Goal: Task Accomplishment & Management: Manage account settings

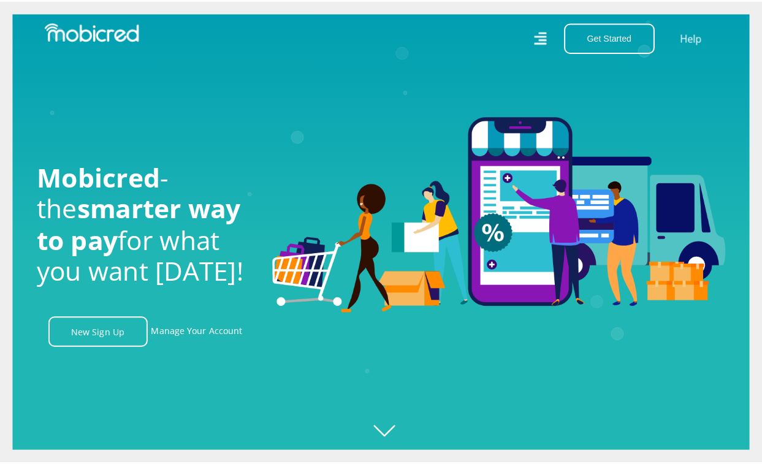
scroll to position [0, 1572]
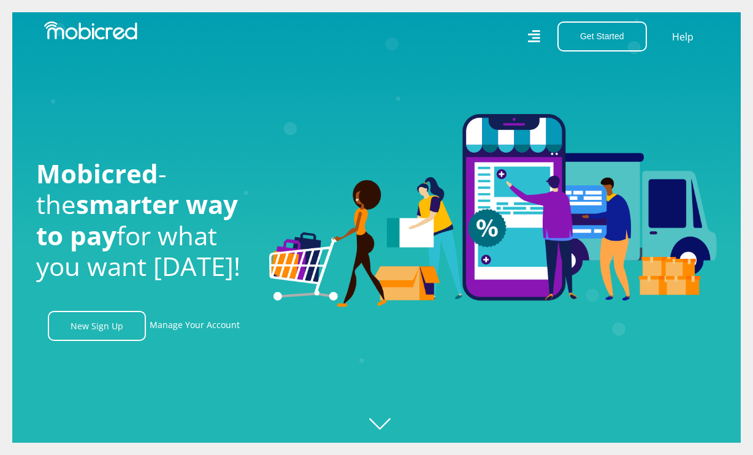
click at [533, 40] on icon at bounding box center [533, 37] width 12 height 18
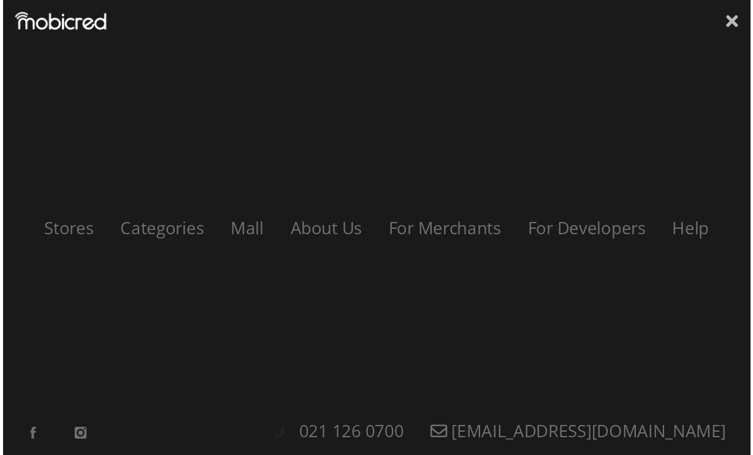
scroll to position [0, 2795]
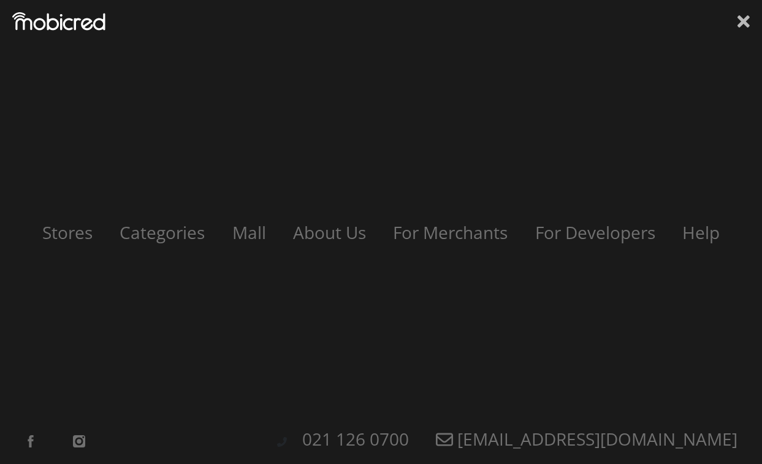
click at [743, 20] on icon at bounding box center [743, 21] width 12 height 12
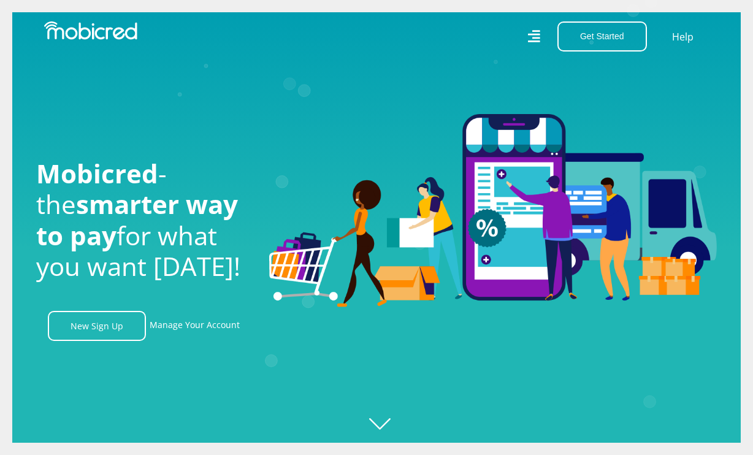
click at [531, 36] on icon at bounding box center [533, 37] width 13 height 18
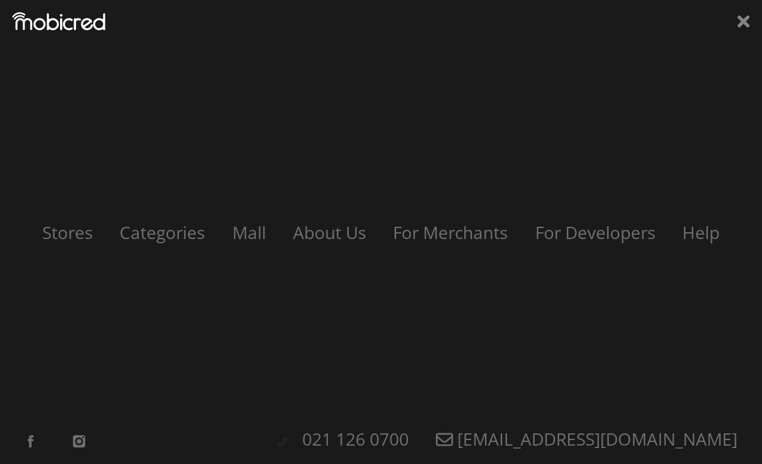
scroll to position [0, 699]
click at [737, 22] on div "Stores Categories Mall About Us For Merchants For Developers Help Sign Up Sign …" at bounding box center [381, 232] width 762 height 464
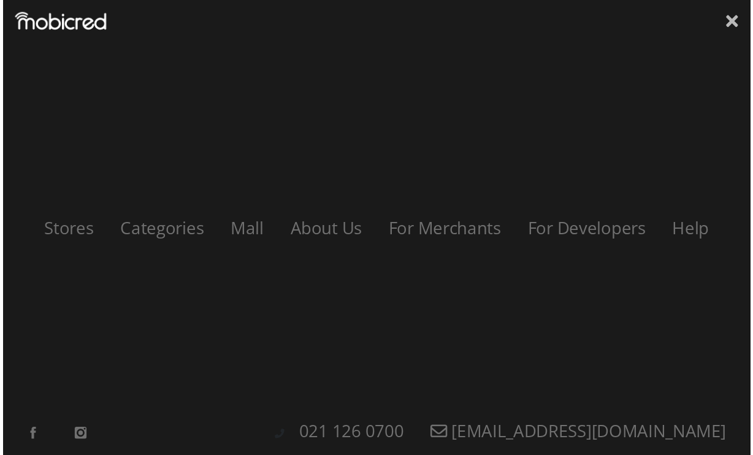
scroll to position [0, 1397]
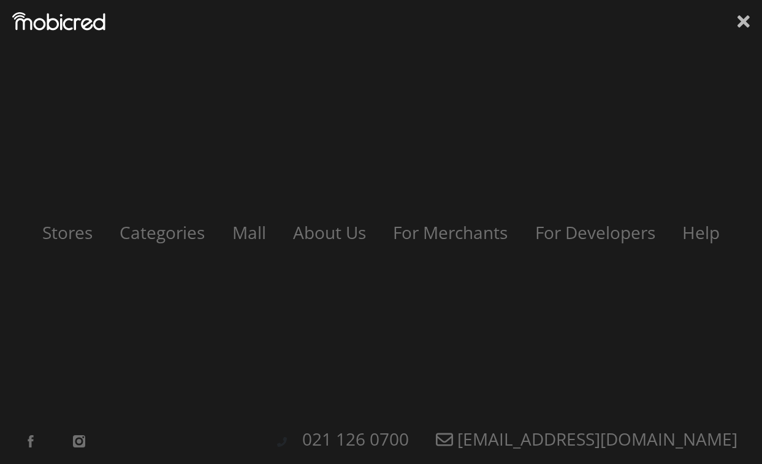
click at [745, 21] on icon at bounding box center [743, 21] width 12 height 12
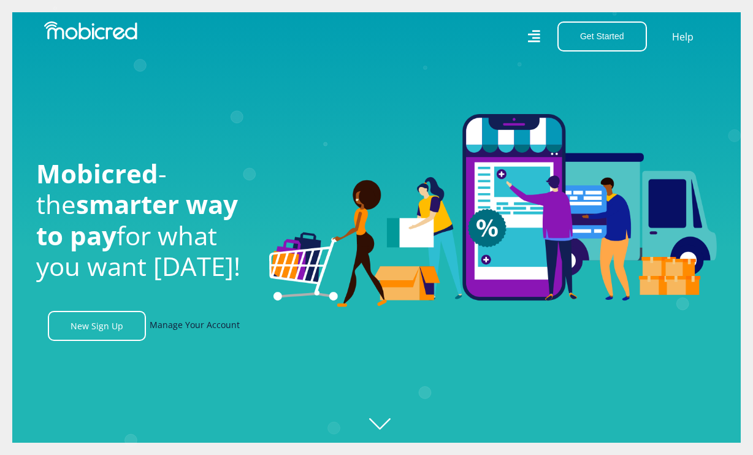
scroll to position [0, 1]
click at [172, 330] on link "Manage Your Account" at bounding box center [195, 326] width 90 height 30
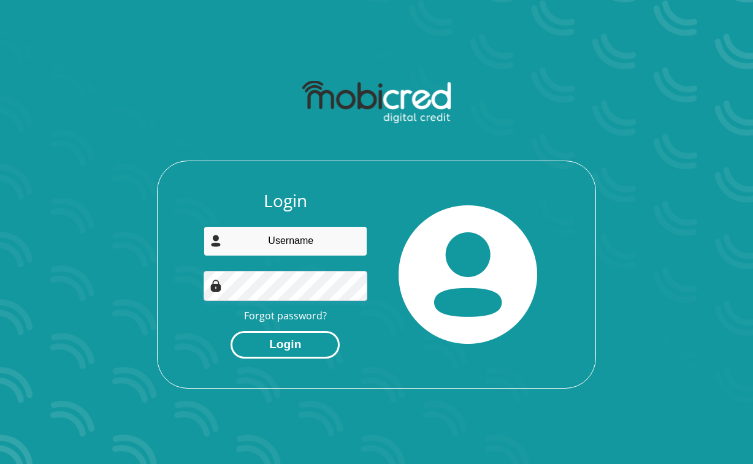
type input "[EMAIL_ADDRESS][DOMAIN_NAME]"
click at [287, 347] on button "Login" at bounding box center [284, 345] width 109 height 28
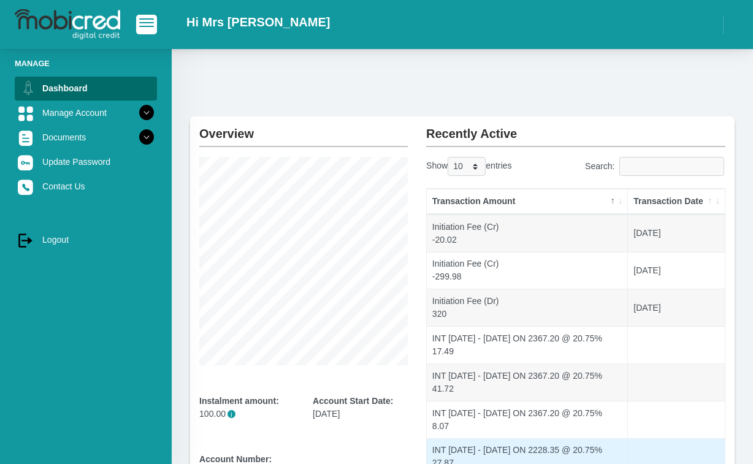
scroll to position [227, 0]
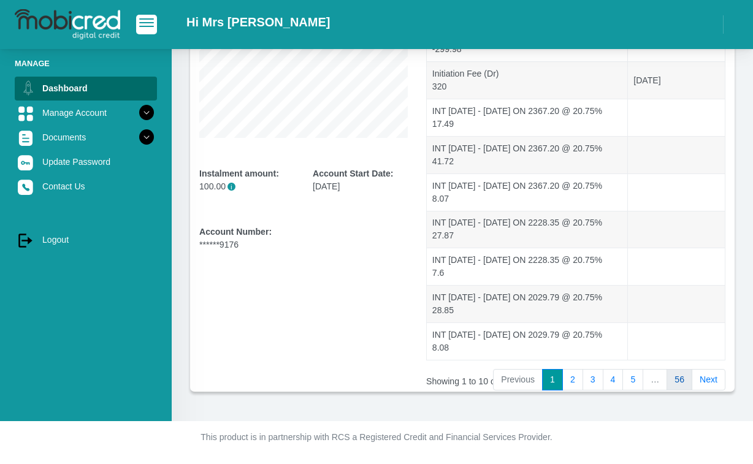
click at [681, 378] on link "56" at bounding box center [679, 380] width 26 height 22
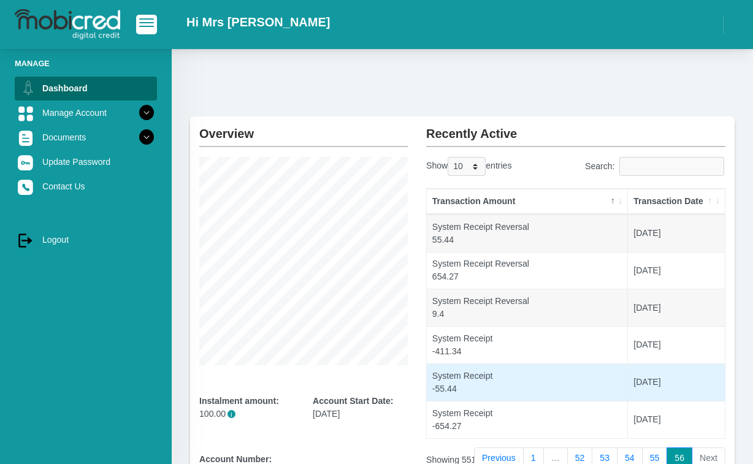
scroll to position [116, 0]
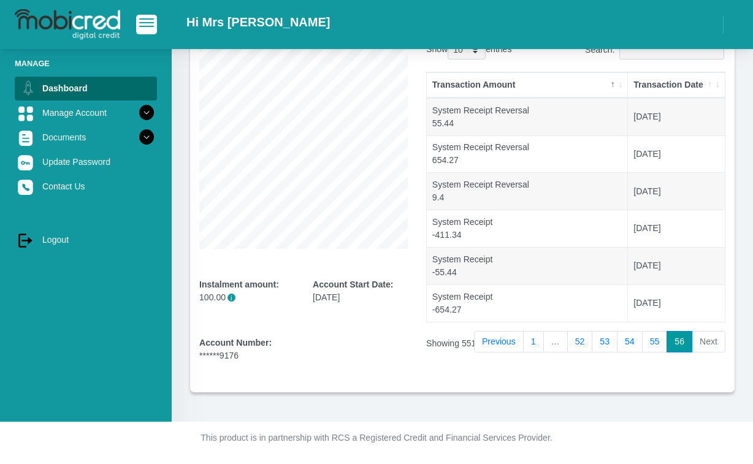
click at [717, 339] on li "Next" at bounding box center [708, 342] width 33 height 22
click at [714, 336] on li "Next" at bounding box center [708, 342] width 33 height 22
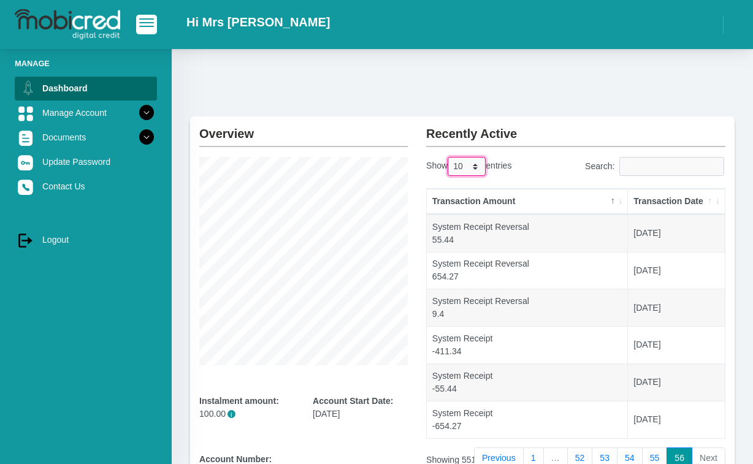
click at [476, 170] on select "10 25 50 100" at bounding box center [466, 166] width 38 height 19
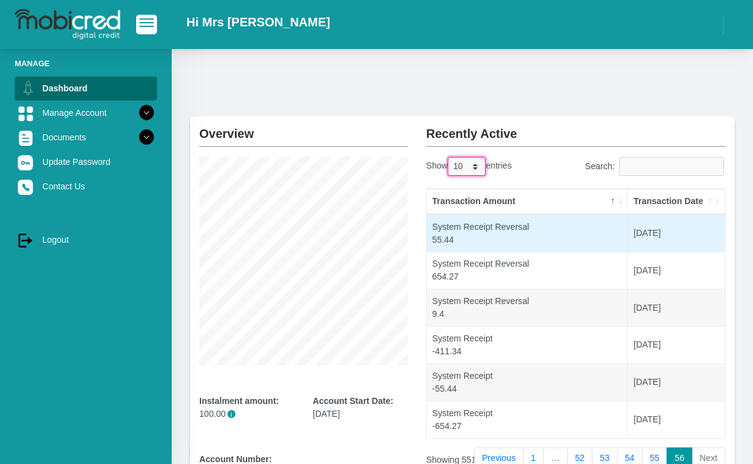
select select "100"
click at [449, 157] on select "10 25 50 100" at bounding box center [466, 166] width 38 height 19
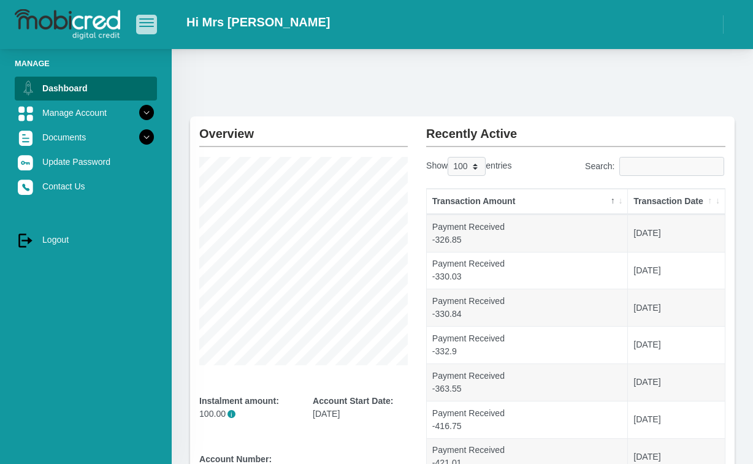
click at [151, 26] on span "button" at bounding box center [146, 22] width 15 height 9
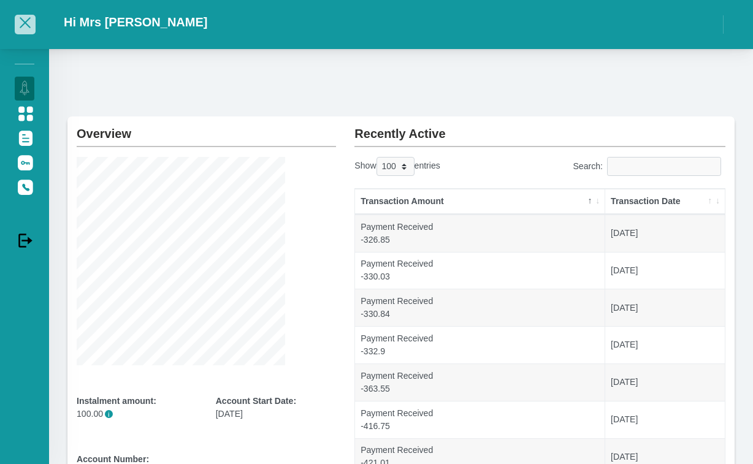
click at [24, 25] on span "button" at bounding box center [25, 22] width 11 height 11
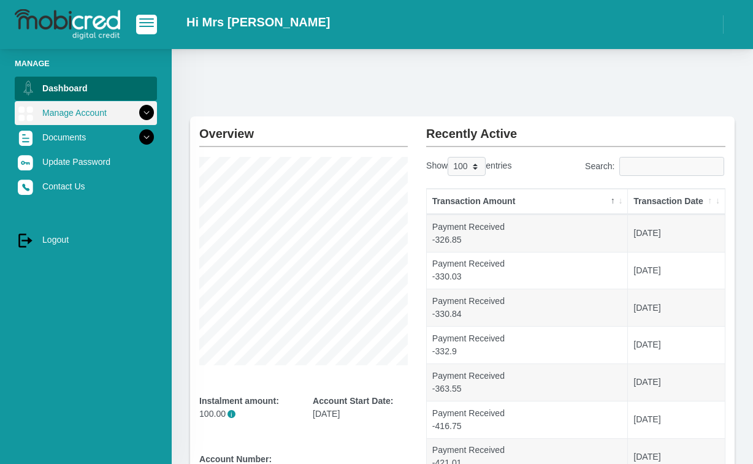
click at [136, 111] on icon at bounding box center [146, 112] width 21 height 21
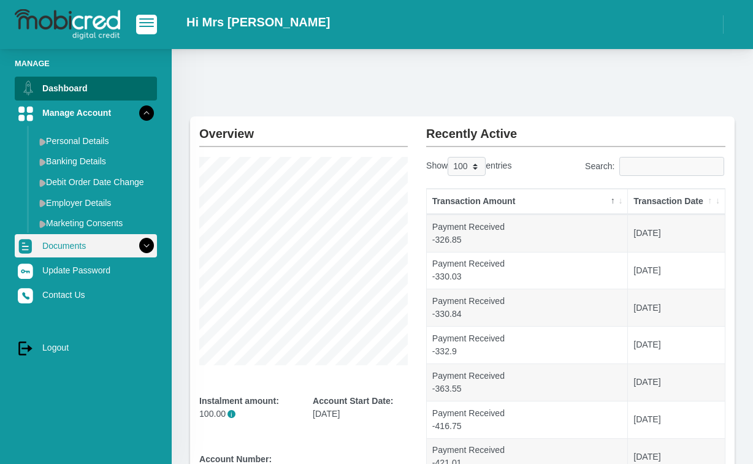
click at [136, 245] on icon at bounding box center [146, 245] width 21 height 21
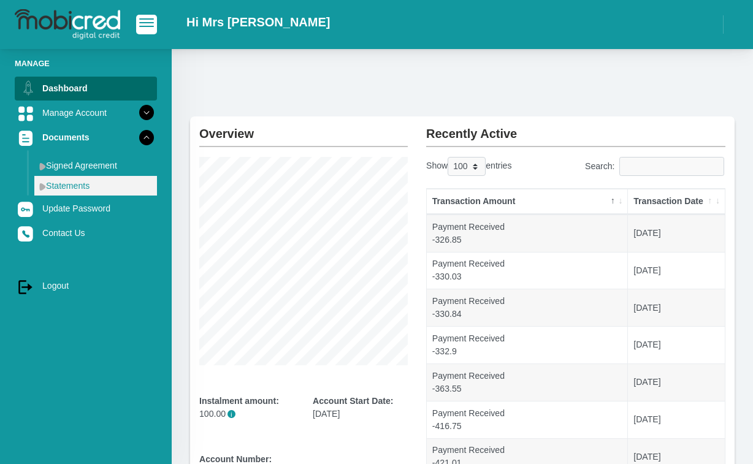
click at [69, 188] on link "Statements" at bounding box center [95, 186] width 123 height 20
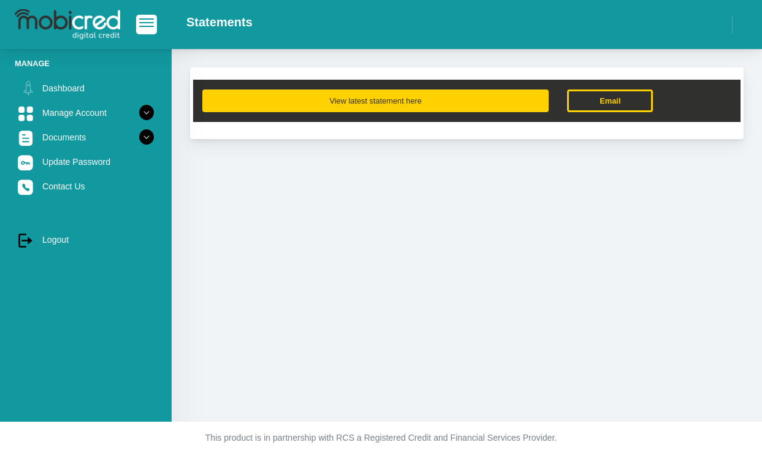
click at [430, 101] on button "View latest statement here" at bounding box center [375, 100] width 346 height 23
